Goal: Information Seeking & Learning: Learn about a topic

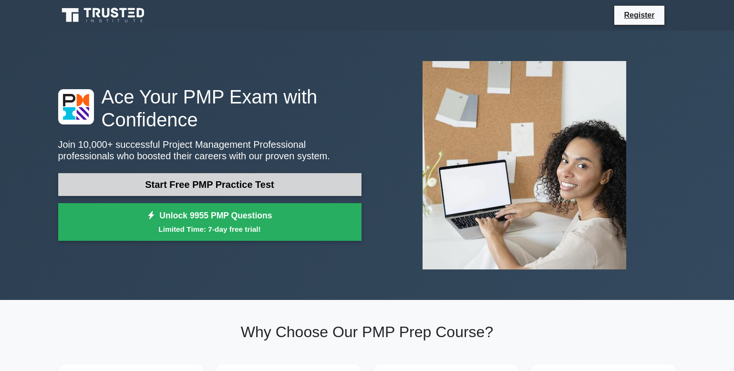
click at [240, 185] on link "Start Free PMP Practice Test" at bounding box center [209, 184] width 303 height 23
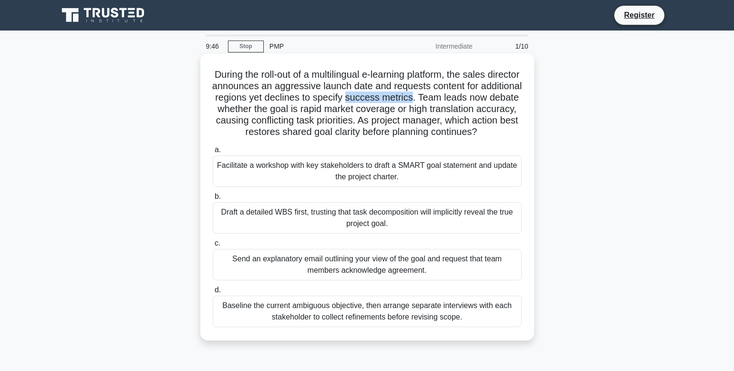
drag, startPoint x: 463, startPoint y: 98, endPoint x: 397, endPoint y: 99, distance: 65.8
click at [397, 99] on h5 "During the roll-out of a multilingual e-learning platform, the sales director a…" at bounding box center [367, 104] width 311 height 70
drag, startPoint x: 373, startPoint y: 132, endPoint x: 496, endPoint y: 145, distance: 123.8
click at [496, 138] on h5 "During the roll-out of a multilingual e-learning platform, the sales director a…" at bounding box center [367, 104] width 311 height 70
click at [358, 187] on div "Facilitate a workshop with key stakeholders to draft a SMART goal statement and…" at bounding box center [367, 171] width 309 height 31
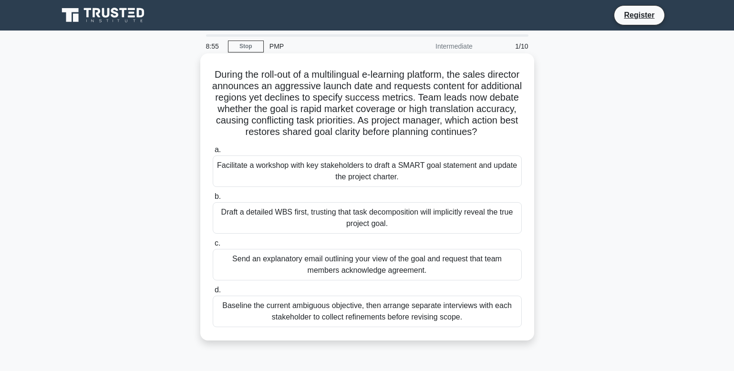
click at [213, 153] on input "a. Facilitate a workshop with key stakeholders to draft a SMART goal statement …" at bounding box center [213, 150] width 0 height 6
